Goal: Find specific fact: Find specific fact

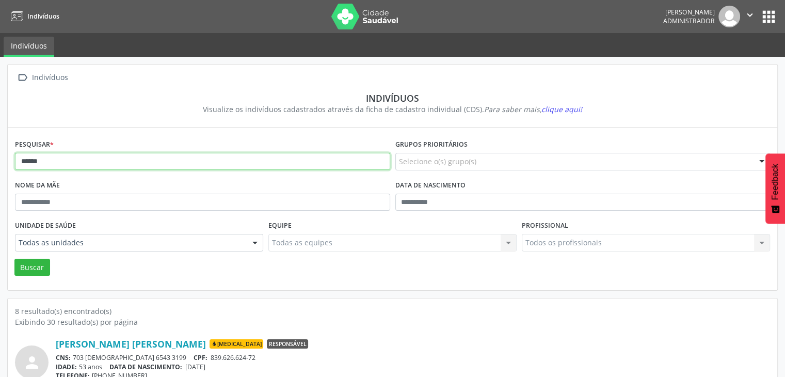
click at [90, 166] on input "******" at bounding box center [202, 162] width 375 height 18
type input "*"
click at [14, 259] on button "Buscar" at bounding box center [32, 268] width 36 height 18
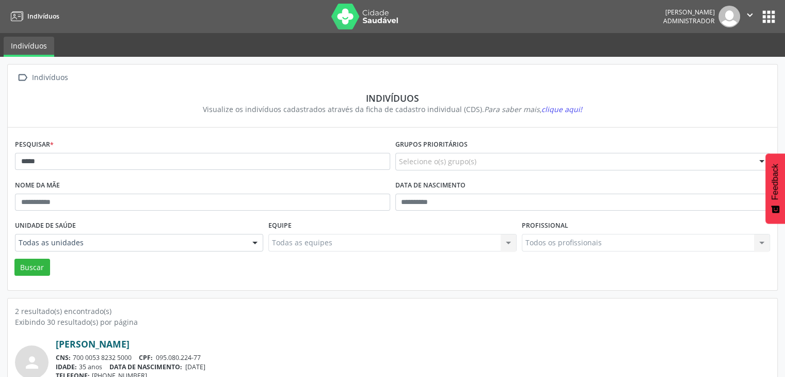
click at [116, 340] on link "[PERSON_NAME]" at bounding box center [93, 343] width 74 height 11
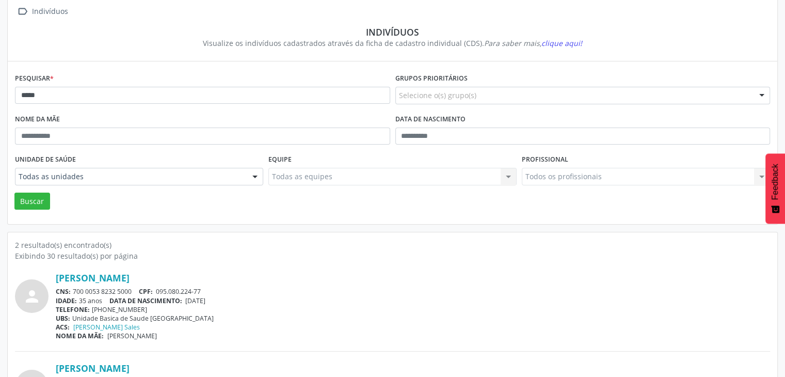
scroll to position [134, 0]
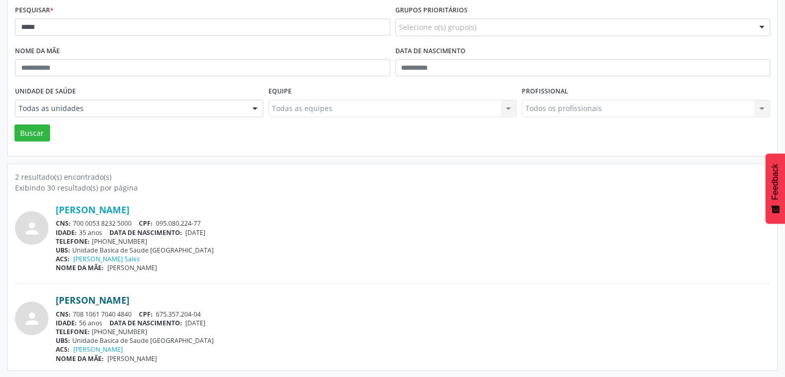
click at [120, 298] on link "[PERSON_NAME]" at bounding box center [93, 299] width 74 height 11
drag, startPoint x: 74, startPoint y: 311, endPoint x: 142, endPoint y: 310, distance: 67.6
click at [142, 310] on div "CNS: 708 1061 7040 4840 CPF: 675.357.204-04" at bounding box center [413, 314] width 714 height 9
copy div "708 1061 7040 4840"
drag, startPoint x: 157, startPoint y: 311, endPoint x: 204, endPoint y: 311, distance: 47.5
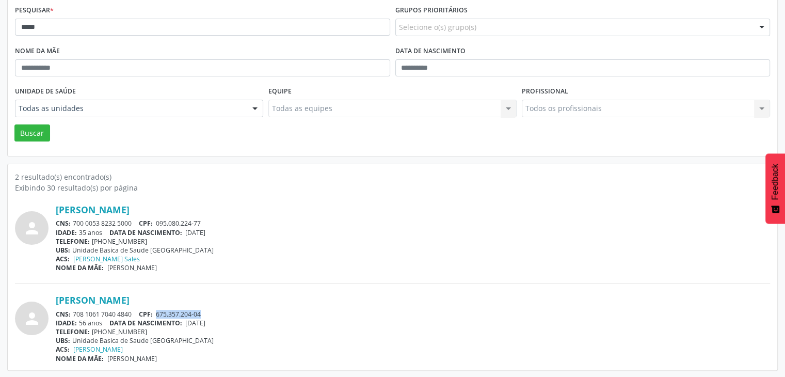
click at [204, 311] on div "CNS: 708 1061 7040 4840 CPF: 675.357.204-04" at bounding box center [413, 314] width 714 height 9
copy span "675.357.204-04"
drag, startPoint x: 73, startPoint y: 311, endPoint x: 134, endPoint y: 312, distance: 60.4
click at [134, 312] on div "CNS: 708 1061 7040 4840 CPF: 675.357.204-04" at bounding box center [413, 314] width 714 height 9
copy div "708 1061 7040 4840"
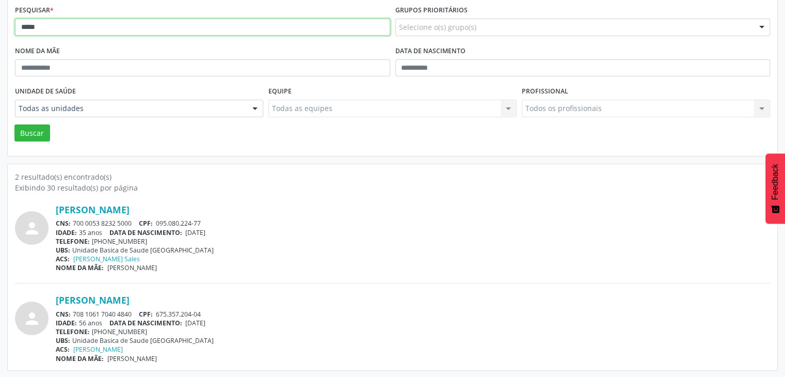
click at [95, 30] on input "*****" at bounding box center [202, 28] width 375 height 18
type input "*"
click at [14, 124] on button "Buscar" at bounding box center [32, 133] width 36 height 18
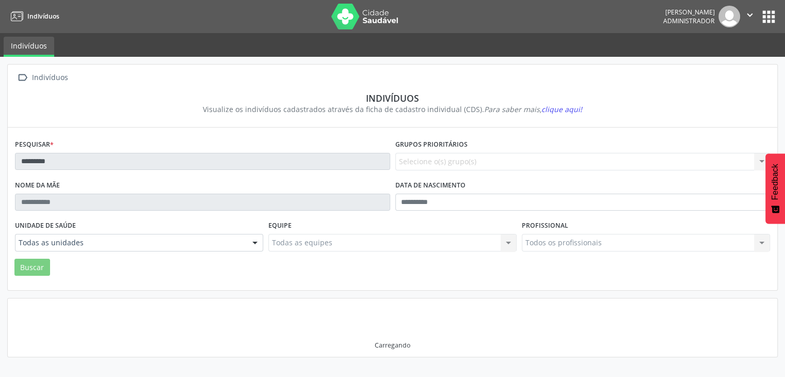
scroll to position [0, 0]
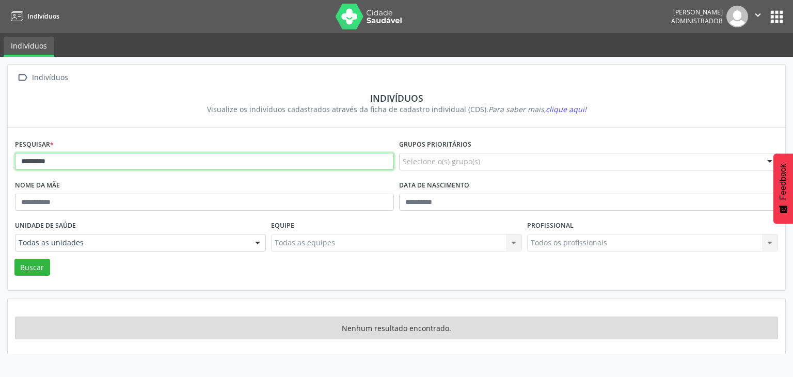
click at [84, 160] on input "*********" at bounding box center [204, 162] width 379 height 18
type input "*"
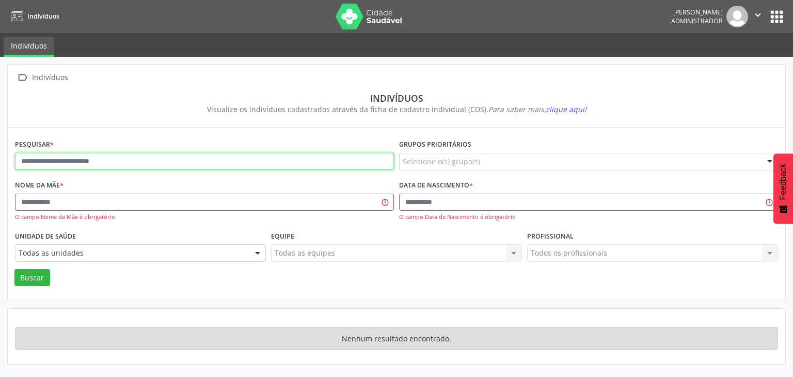
click at [151, 159] on input "text" at bounding box center [204, 162] width 379 height 18
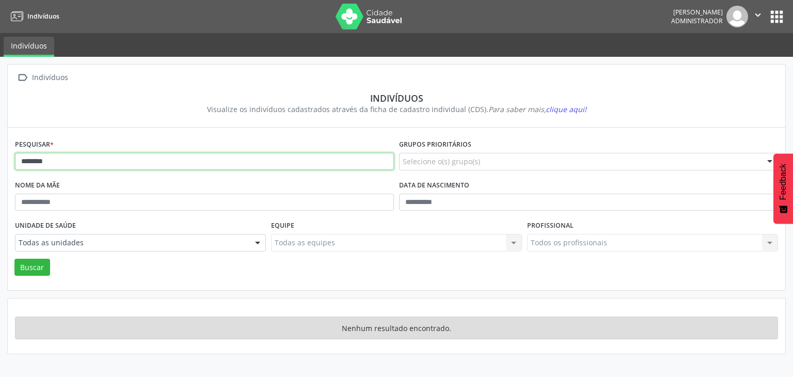
click at [14, 259] on button "Buscar" at bounding box center [32, 268] width 36 height 18
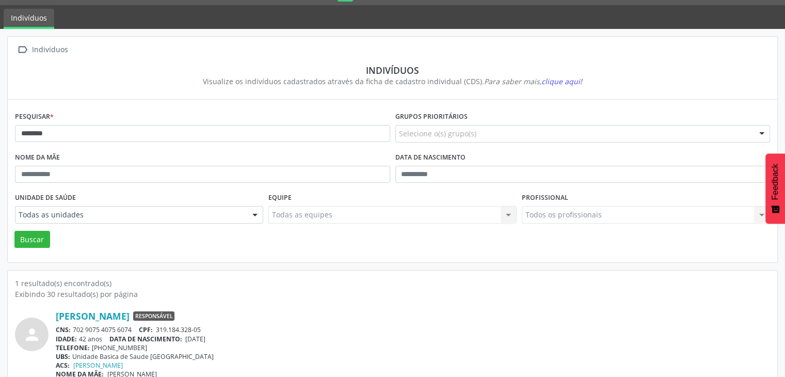
scroll to position [43, 0]
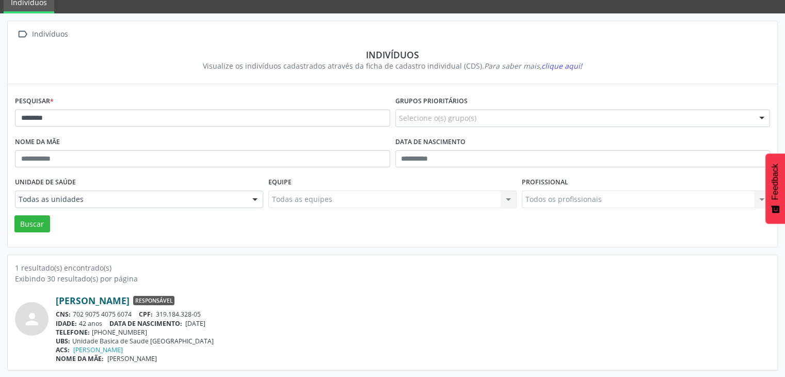
click at [127, 298] on link "[PERSON_NAME]" at bounding box center [93, 300] width 74 height 11
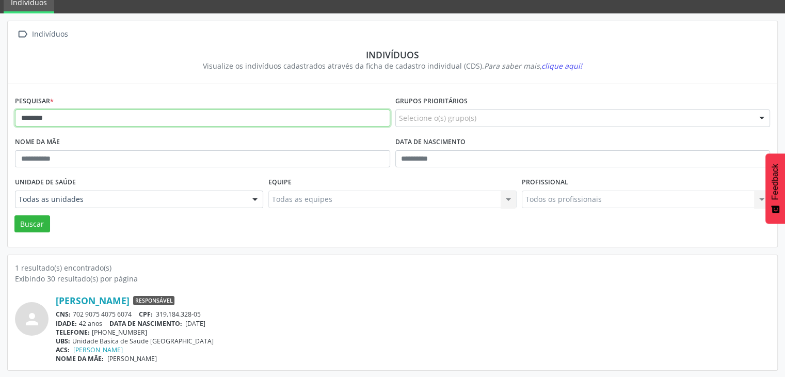
click at [74, 115] on input "********" at bounding box center [202, 118] width 375 height 18
type input "*"
click at [14, 215] on button "Buscar" at bounding box center [32, 224] width 36 height 18
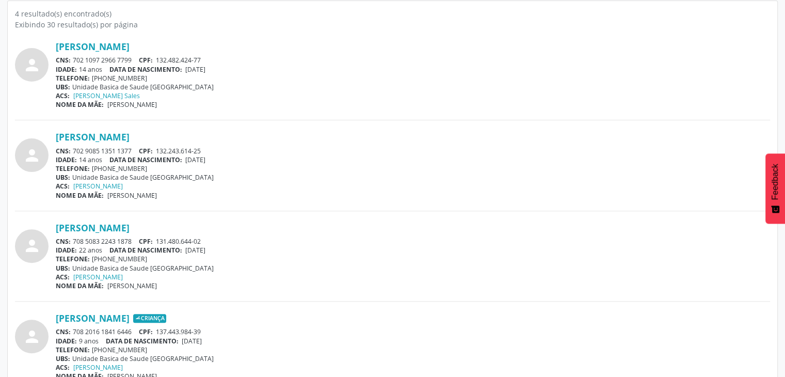
scroll to position [315, 0]
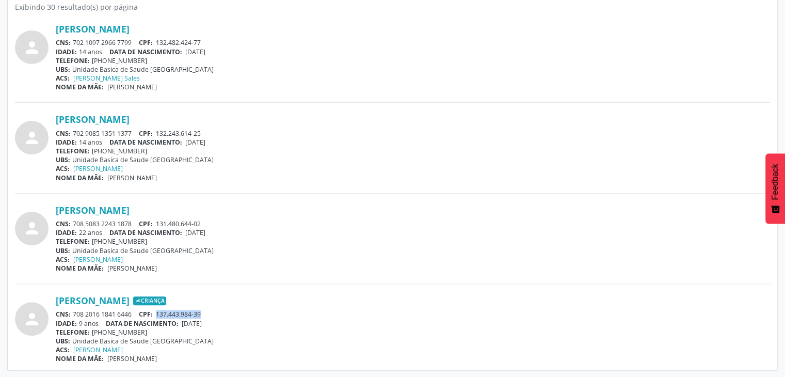
drag, startPoint x: 157, startPoint y: 313, endPoint x: 211, endPoint y: 313, distance: 53.7
click at [211, 313] on div "CNS: 708 2016 1841 6446 CPF: 137.443.984-39" at bounding box center [413, 314] width 714 height 9
copy span "137.443.984-39"
drag, startPoint x: 74, startPoint y: 313, endPoint x: 132, endPoint y: 312, distance: 58.3
click at [132, 312] on div "CNS: 708 2016 1841 6446 CPF: 137.443.984-39" at bounding box center [413, 314] width 714 height 9
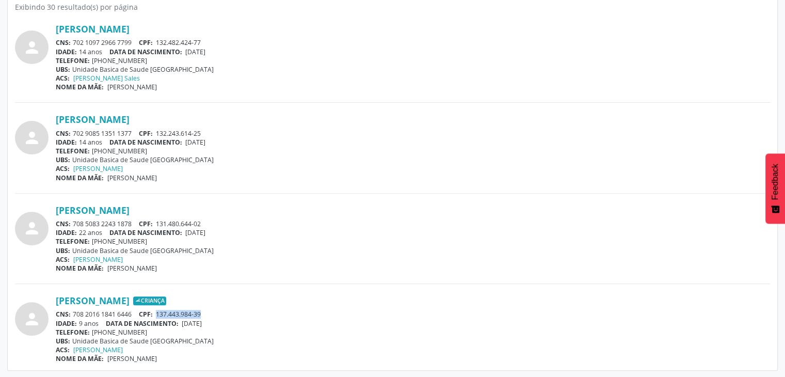
copy div "708 2016 1841 6446"
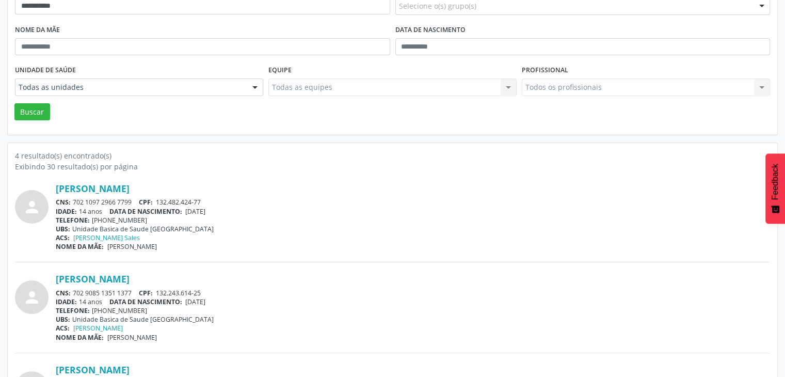
scroll to position [0, 0]
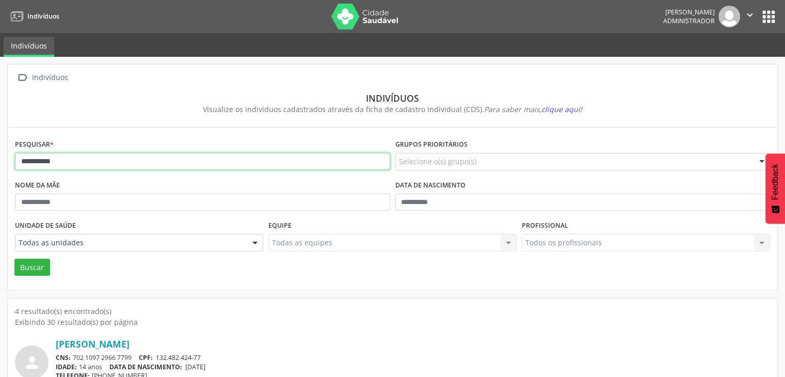
drag, startPoint x: 79, startPoint y: 159, endPoint x: 137, endPoint y: 97, distance: 85.5
click at [83, 156] on input "**********" at bounding box center [202, 162] width 375 height 18
type input "*"
click at [14, 259] on button "Buscar" at bounding box center [32, 268] width 36 height 18
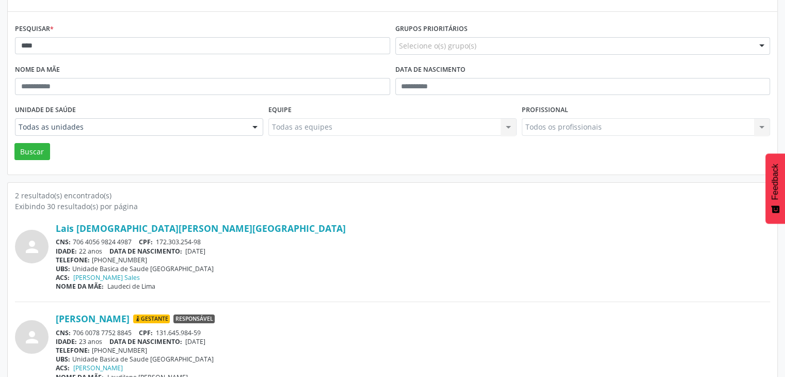
scroll to position [134, 0]
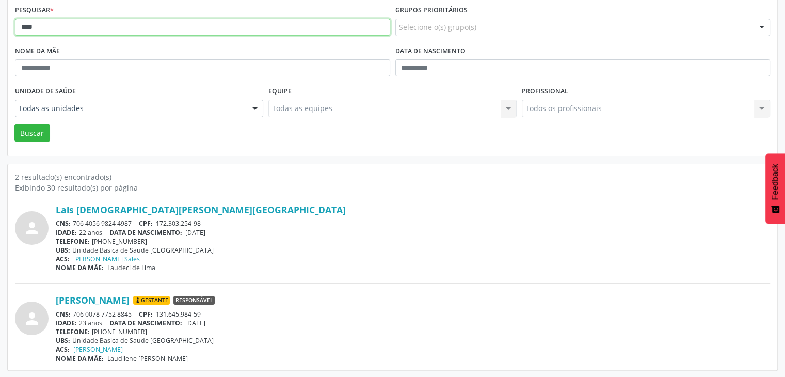
click at [101, 27] on input "****" at bounding box center [202, 28] width 375 height 18
type input "*"
click at [14, 124] on button "Buscar" at bounding box center [32, 133] width 36 height 18
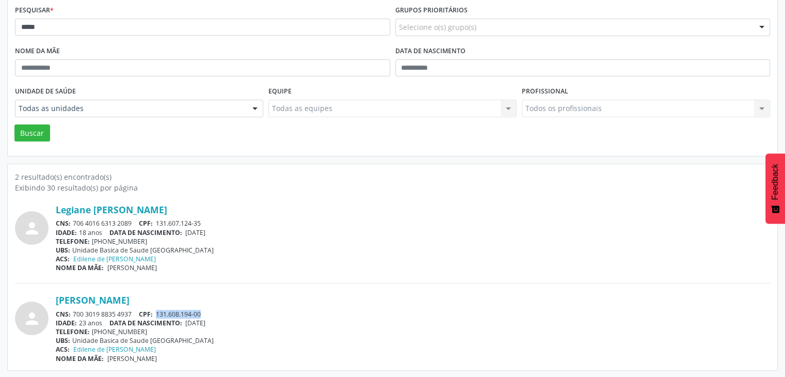
drag, startPoint x: 156, startPoint y: 312, endPoint x: 216, endPoint y: 316, distance: 60.0
click at [216, 316] on div "CNS: 700 3019 8835 4937 CPF: 131.608.194-00" at bounding box center [413, 314] width 714 height 9
copy span "131.608.194-00"
drag, startPoint x: 72, startPoint y: 314, endPoint x: 132, endPoint y: 316, distance: 59.4
click at [132, 316] on div "CNS: 700 3019 8835 4937 CPF: 131.608.194-00" at bounding box center [413, 314] width 714 height 9
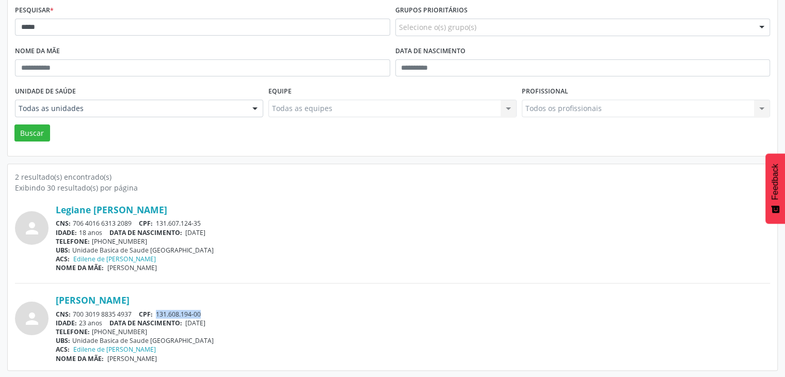
copy div "700 3019 8835 4937"
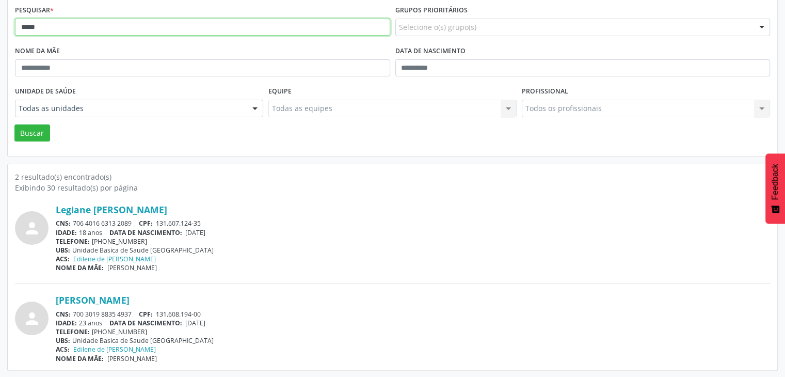
click at [93, 27] on input "*****" at bounding box center [202, 28] width 375 height 18
type input "*"
click at [14, 124] on button "Buscar" at bounding box center [32, 133] width 36 height 18
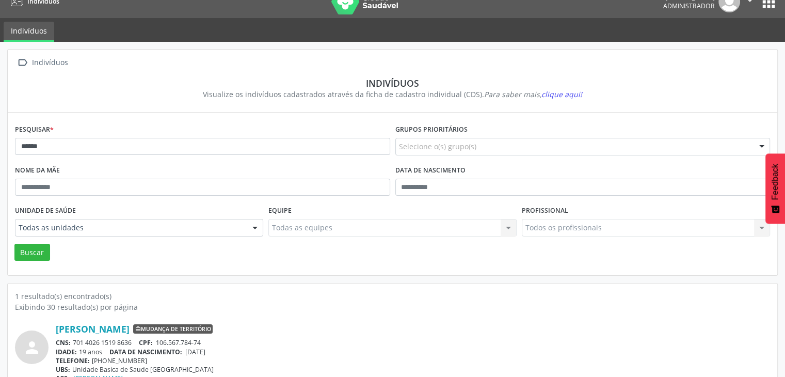
scroll to position [0, 0]
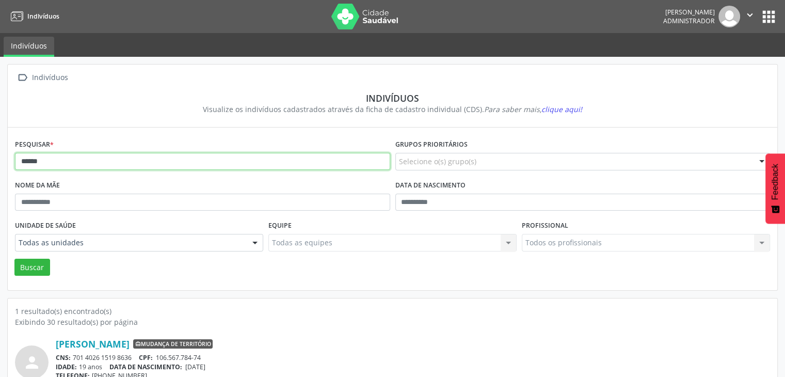
click at [89, 159] on input "******" at bounding box center [202, 162] width 375 height 18
type input "*"
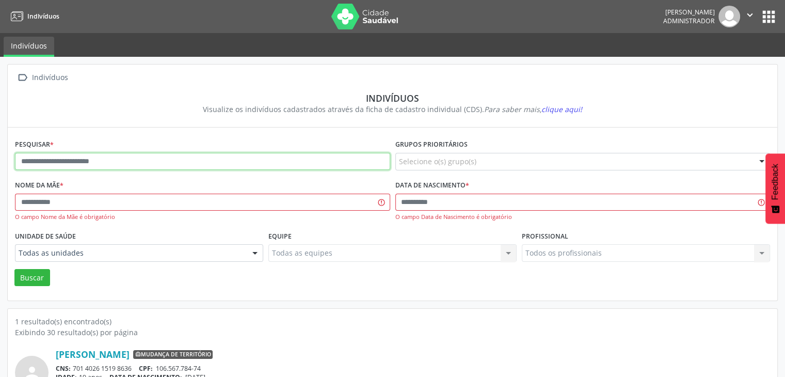
click at [130, 162] on input "text" at bounding box center [202, 162] width 375 height 18
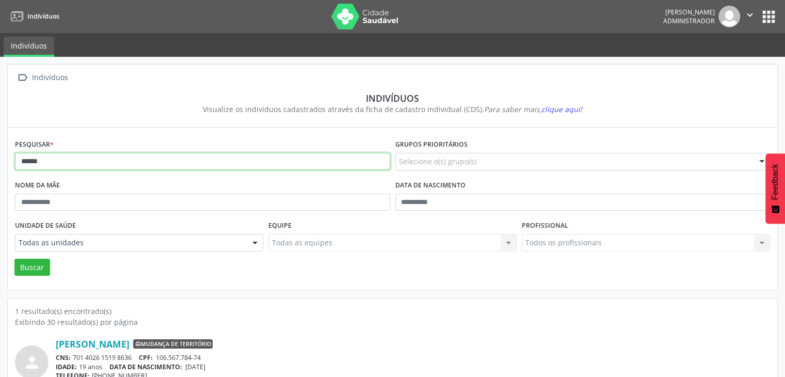
click at [14, 259] on button "Buscar" at bounding box center [32, 268] width 36 height 18
click at [52, 162] on input "******" at bounding box center [202, 162] width 375 height 18
type input "*"
click at [14, 259] on button "Buscar" at bounding box center [32, 268] width 36 height 18
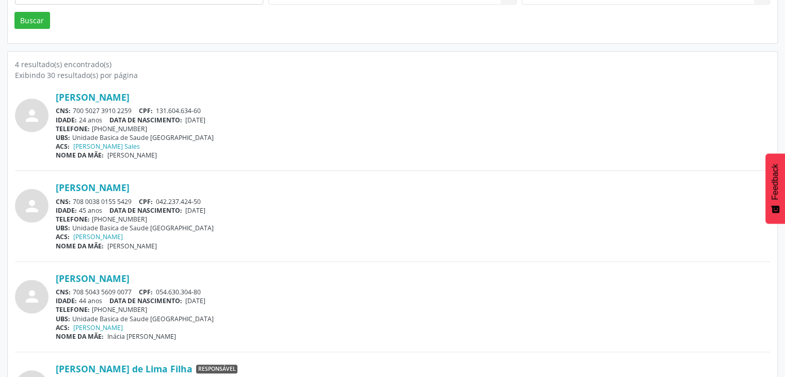
scroll to position [310, 0]
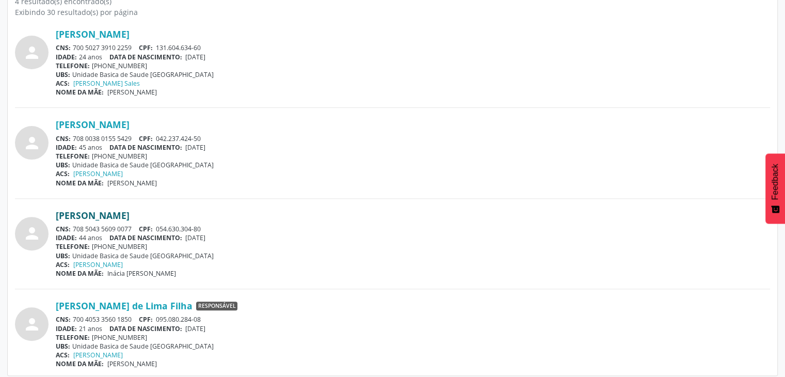
click at [130, 214] on link "[PERSON_NAME]" at bounding box center [93, 215] width 74 height 11
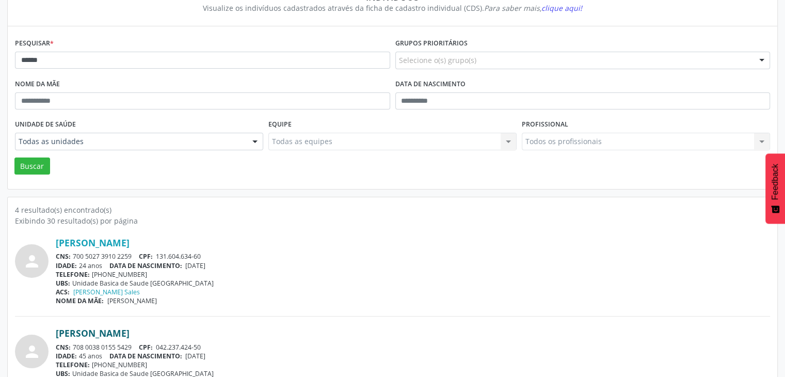
scroll to position [0, 0]
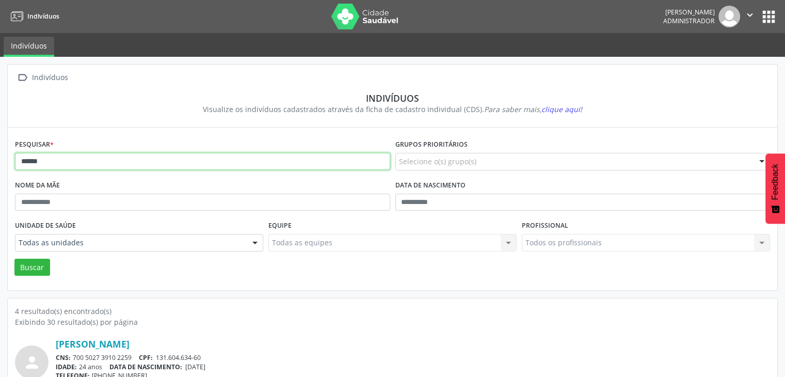
click at [81, 157] on input "*****" at bounding box center [202, 162] width 375 height 18
type input "*"
click at [14, 259] on button "Buscar" at bounding box center [32, 268] width 36 height 18
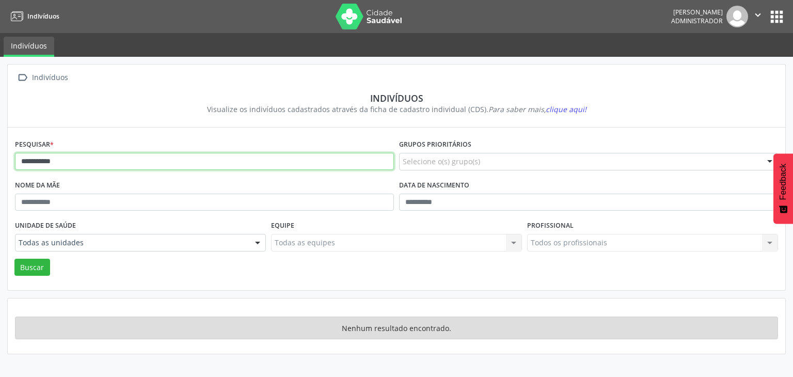
click at [87, 163] on input "**********" at bounding box center [204, 162] width 379 height 18
type input "*"
type input "*******"
click at [14, 259] on button "Buscar" at bounding box center [32, 268] width 36 height 18
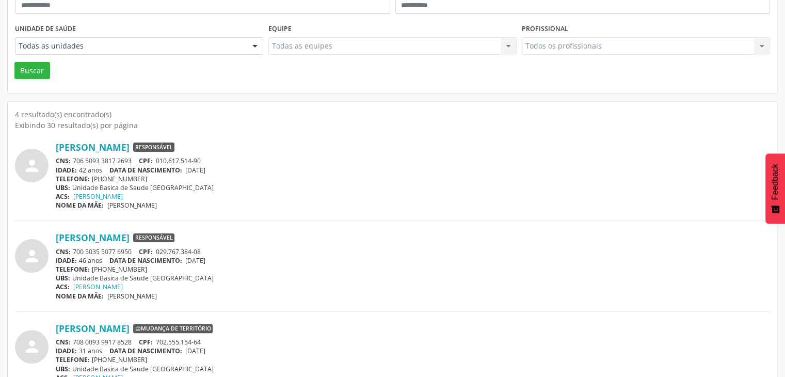
scroll to position [258, 0]
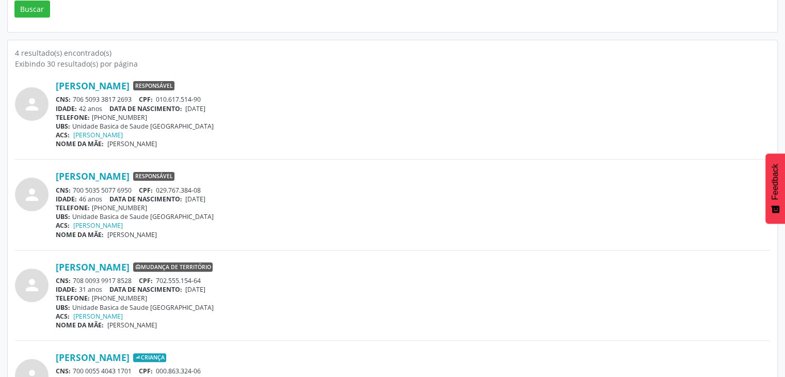
drag, startPoint x: 73, startPoint y: 188, endPoint x: 131, endPoint y: 188, distance: 57.3
click at [131, 188] on div "CNS: 700 5035 5077 6950 CPF: 029.767.384-08" at bounding box center [413, 190] width 714 height 9
copy div "700 5035 5077 6950"
drag, startPoint x: 159, startPoint y: 190, endPoint x: 204, endPoint y: 190, distance: 45.4
click at [204, 190] on div "CNS: 700 5035 5077 6950 CPF: 029.767.384-08" at bounding box center [413, 190] width 714 height 9
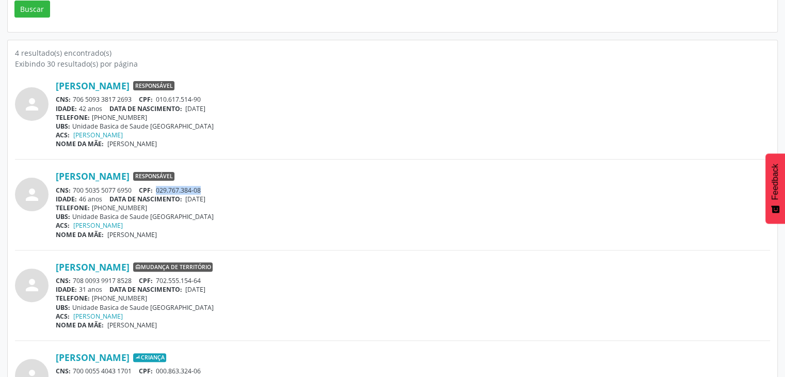
copy span "029.767.384-08"
